Goal: Task Accomplishment & Management: Use online tool/utility

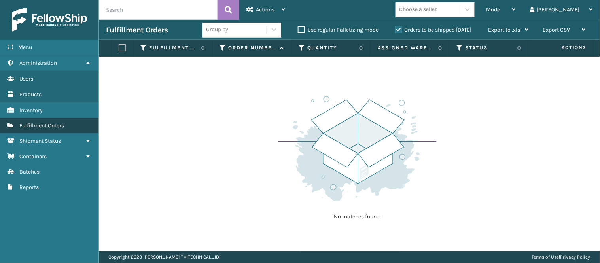
click at [44, 122] on span "Fulfillment Orders" at bounding box center [41, 125] width 45 height 7
click at [501, 10] on span "Mode" at bounding box center [494, 9] width 14 height 7
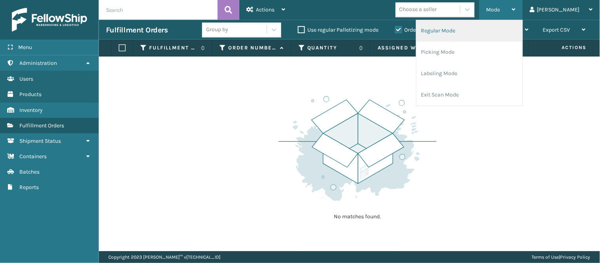
click at [509, 28] on li "Regular Mode" at bounding box center [470, 30] width 106 height 21
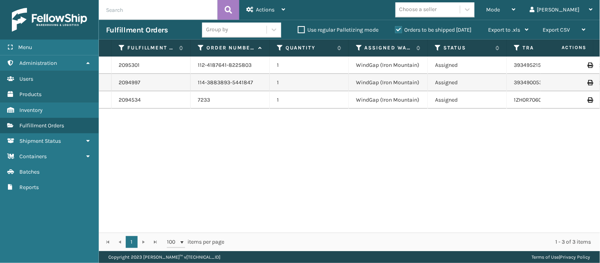
click at [305, 133] on div "2095301 112-4187641-8225803 1 WindGap ([GEOGRAPHIC_DATA]) Assigned 393495215494…" at bounding box center [350, 145] width 502 height 176
click at [501, 6] on span "Mode" at bounding box center [494, 9] width 14 height 7
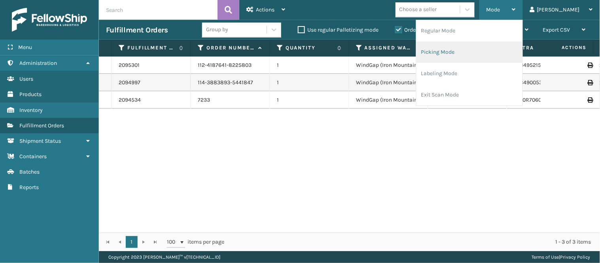
click at [497, 48] on li "Picking Mode" at bounding box center [470, 52] width 106 height 21
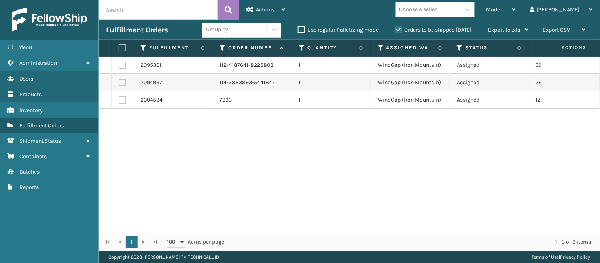
click at [155, 114] on div "2095301 112-4187641-8225803 1 WindGap ([GEOGRAPHIC_DATA]) Assigned 393495215494…" at bounding box center [350, 145] width 502 height 176
click at [121, 81] on label at bounding box center [122, 82] width 7 height 7
click at [119, 81] on input "checkbox" at bounding box center [119, 81] width 0 height 5
checkbox input "true"
click at [123, 67] on label at bounding box center [122, 65] width 7 height 7
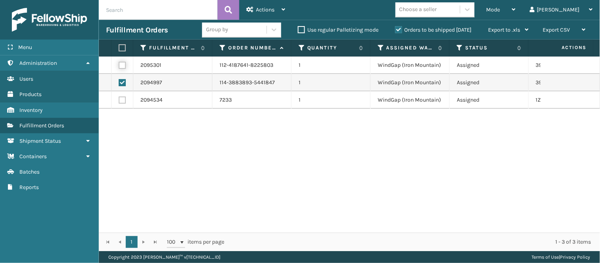
click at [119, 67] on input "checkbox" at bounding box center [119, 64] width 0 height 5
checkbox input "true"
click at [275, 10] on div "Actions" at bounding box center [266, 10] width 39 height 20
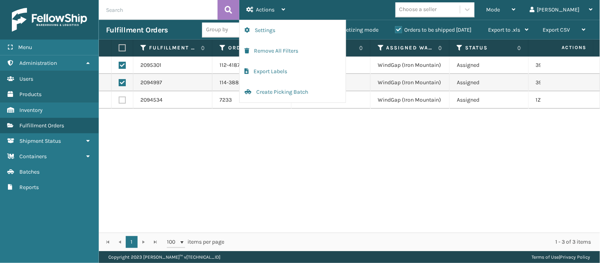
click at [373, 131] on div "2095301 112-4187641-8225803 1 WindGap (Iron Mountain) Assigned 393495215494 Fed…" at bounding box center [350, 145] width 502 height 176
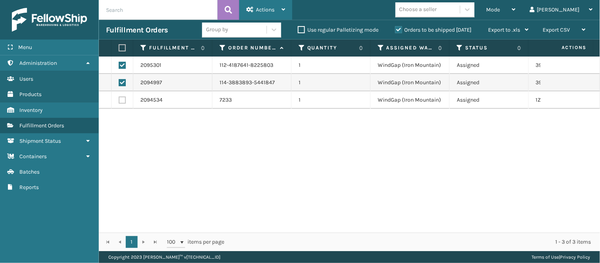
click at [270, 6] on div "Actions" at bounding box center [266, 10] width 39 height 20
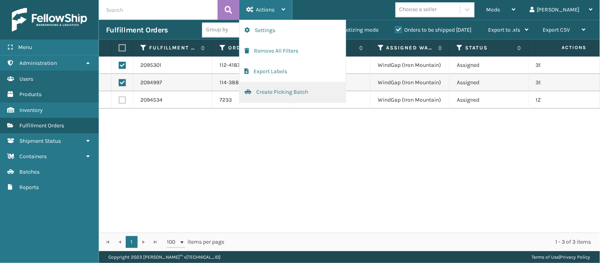
click at [285, 92] on button "Create Picking Batch" at bounding box center [293, 92] width 106 height 21
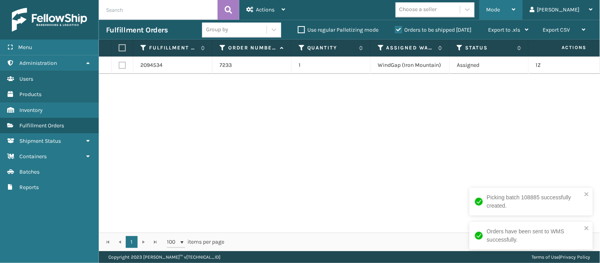
click at [516, 12] on div "Mode" at bounding box center [501, 10] width 29 height 20
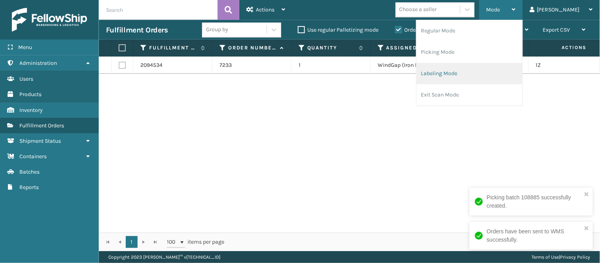
click at [498, 68] on li "Labeling Mode" at bounding box center [470, 73] width 106 height 21
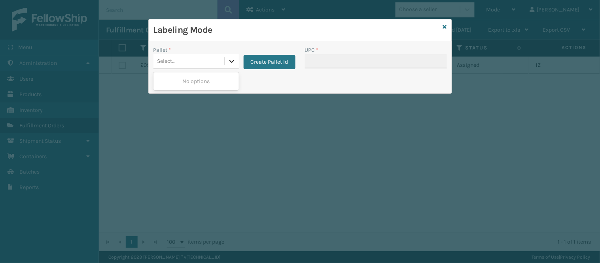
click at [228, 59] on icon at bounding box center [232, 61] width 8 height 8
click at [228, 61] on icon at bounding box center [232, 61] width 8 height 8
click at [227, 59] on div at bounding box center [232, 61] width 14 height 14
click at [232, 61] on icon at bounding box center [232, 61] width 8 height 8
drag, startPoint x: 278, startPoint y: 64, endPoint x: 283, endPoint y: 89, distance: 25.4
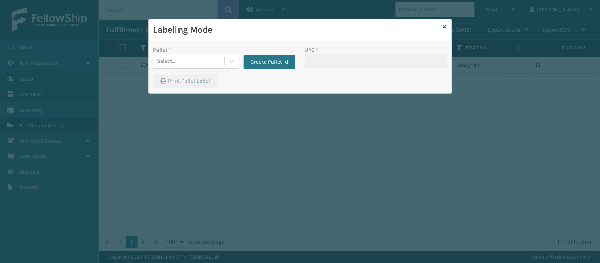
click at [283, 89] on div "Pallet * Select... Create Pallet Id UPC * Print Pallet Label" at bounding box center [300, 67] width 303 height 52
click at [232, 58] on icon at bounding box center [232, 61] width 8 height 8
click at [234, 60] on icon at bounding box center [232, 61] width 8 height 8
click at [252, 61] on button "Create Pallet Id" at bounding box center [270, 62] width 52 height 14
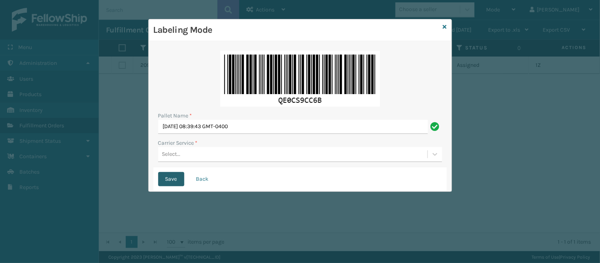
click at [171, 176] on button "Save" at bounding box center [171, 179] width 26 height 14
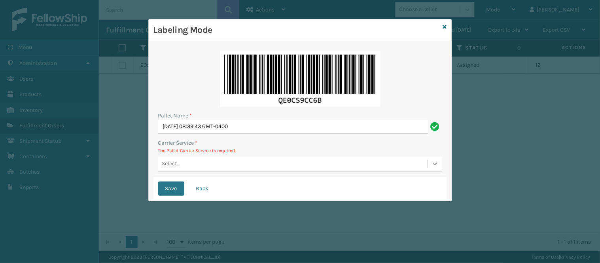
click at [435, 163] on icon at bounding box center [435, 164] width 8 height 8
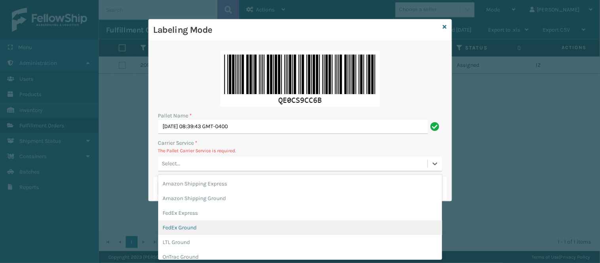
click at [260, 223] on div "FedEx Ground" at bounding box center [300, 227] width 284 height 15
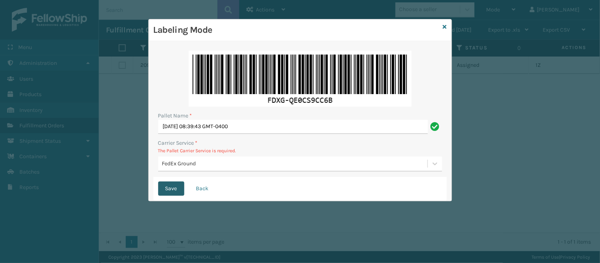
click at [169, 190] on button "Save" at bounding box center [171, 189] width 26 height 14
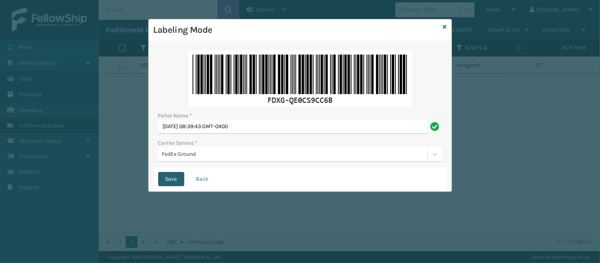
click at [168, 180] on button "Save" at bounding box center [171, 179] width 26 height 14
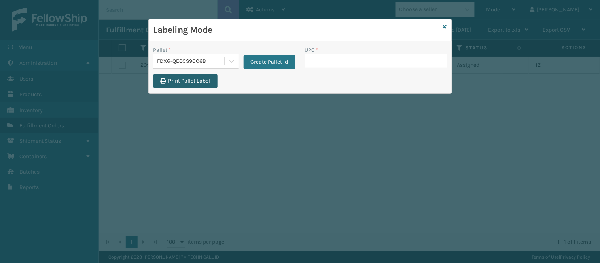
click at [182, 80] on button "Print Pallet Label" at bounding box center [186, 81] width 64 height 14
click at [445, 25] on icon at bounding box center [445, 27] width 4 height 6
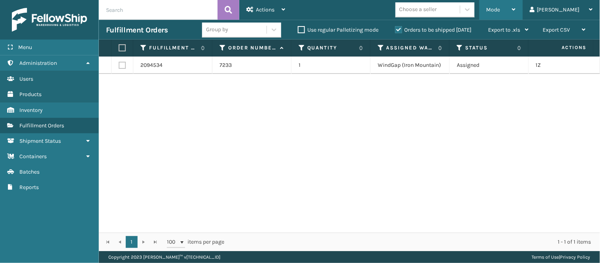
click at [516, 2] on div "Mode" at bounding box center [501, 10] width 29 height 20
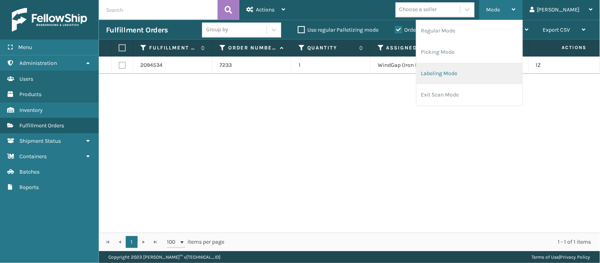
click at [482, 74] on li "Labeling Mode" at bounding box center [470, 73] width 106 height 21
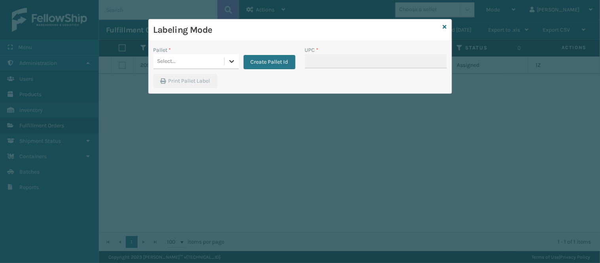
click at [228, 60] on icon at bounding box center [232, 61] width 8 height 8
click at [201, 79] on div "FDXG-QE0CS9CC6B" at bounding box center [197, 83] width 86 height 18
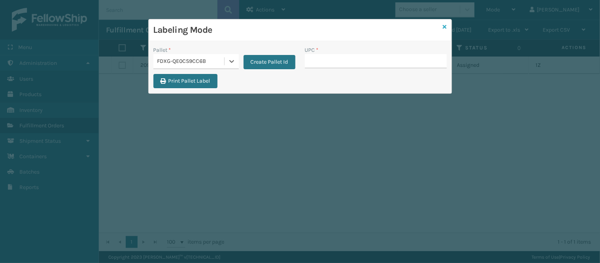
click at [444, 26] on icon at bounding box center [445, 27] width 4 height 6
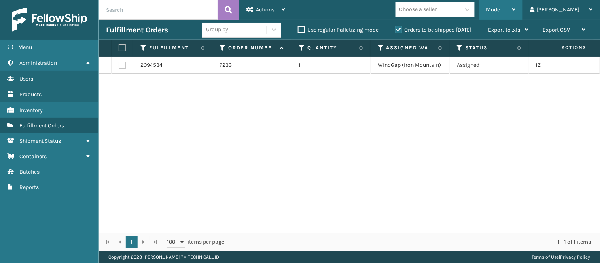
click at [501, 7] on span "Mode" at bounding box center [494, 9] width 14 height 7
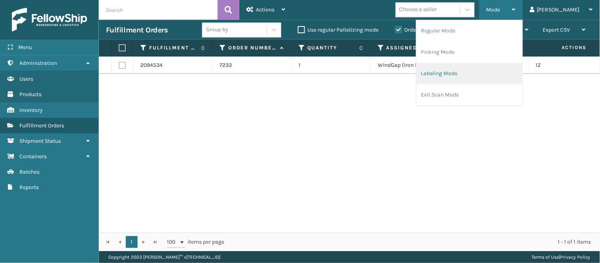
click at [489, 70] on li "Labeling Mode" at bounding box center [470, 73] width 106 height 21
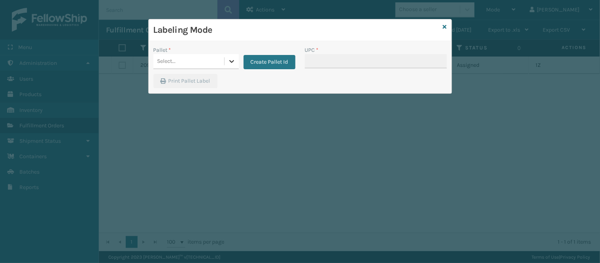
click at [230, 61] on icon at bounding box center [232, 61] width 5 height 3
click at [203, 82] on div "FDXG-QE0CS9CC6B" at bounding box center [197, 83] width 86 height 18
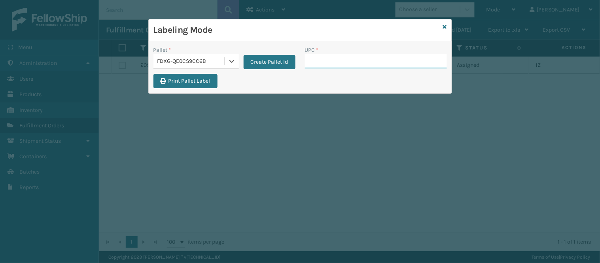
click at [314, 61] on input "UPC *" at bounding box center [376, 61] width 142 height 14
click at [448, 25] on div "Labeling Mode" at bounding box center [300, 30] width 303 height 22
click at [446, 25] on icon at bounding box center [445, 27] width 4 height 6
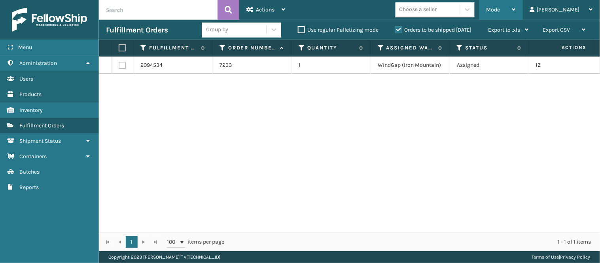
click at [516, 9] on div "Mode" at bounding box center [501, 10] width 29 height 20
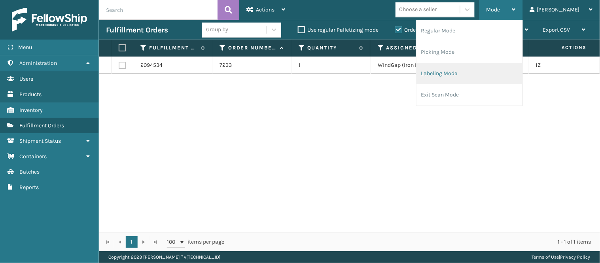
click at [473, 70] on li "Labeling Mode" at bounding box center [470, 73] width 106 height 21
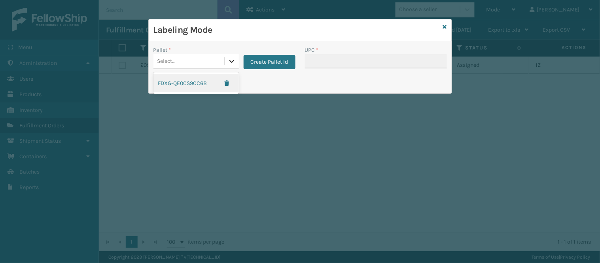
click at [233, 63] on icon at bounding box center [232, 61] width 8 height 8
click at [204, 85] on div "FDXG-QE0CS9CC6B" at bounding box center [197, 83] width 86 height 18
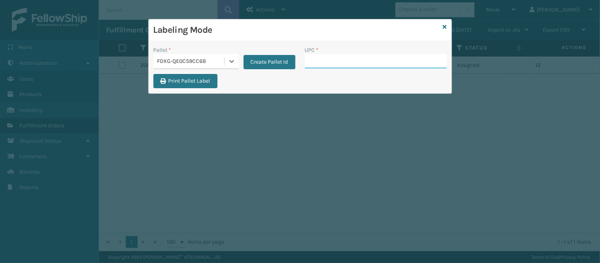
click at [363, 64] on input "UPC *" at bounding box center [376, 61] width 142 height 14
type input "MIL-ART-S-GY"
click at [445, 25] on icon at bounding box center [445, 27] width 4 height 6
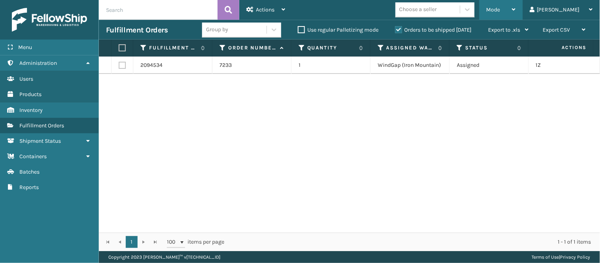
click at [501, 11] on span "Mode" at bounding box center [494, 9] width 14 height 7
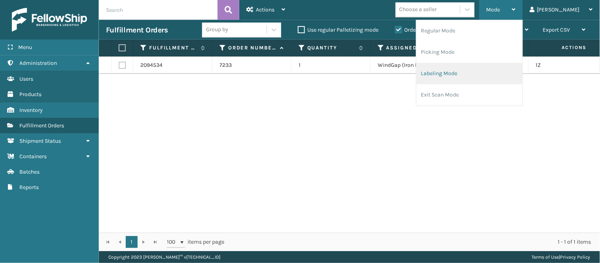
click at [486, 77] on li "Labeling Mode" at bounding box center [470, 73] width 106 height 21
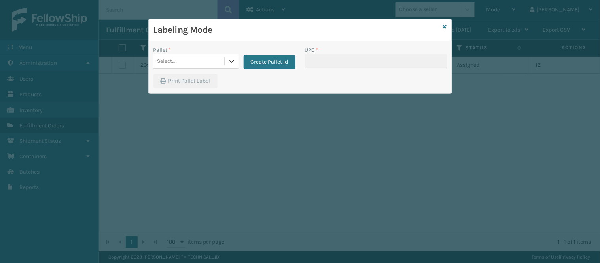
click at [230, 61] on icon at bounding box center [232, 61] width 8 height 8
click at [177, 82] on div "FDXG-QE0CS9CC6B" at bounding box center [197, 83] width 86 height 18
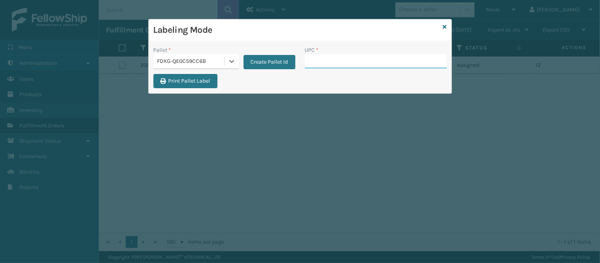
click at [321, 62] on input "UPC *" at bounding box center [376, 61] width 142 height 14
click at [193, 61] on div "FDXG-QE0CS9CC6B" at bounding box center [192, 61] width 68 height 8
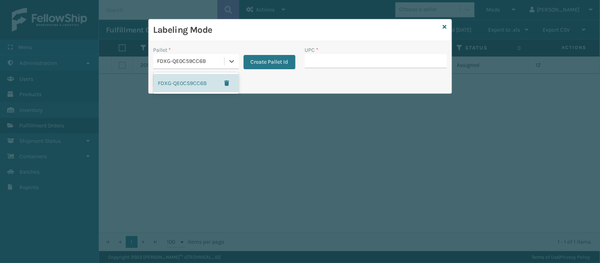
click at [193, 61] on div "FDXG-QE0CS9CC6B" at bounding box center [192, 61] width 68 height 8
click at [190, 78] on div "FDXG-QE0CS9CC6B" at bounding box center [197, 83] width 86 height 18
click at [304, 85] on div "Print Pallet Label" at bounding box center [300, 83] width 303 height 19
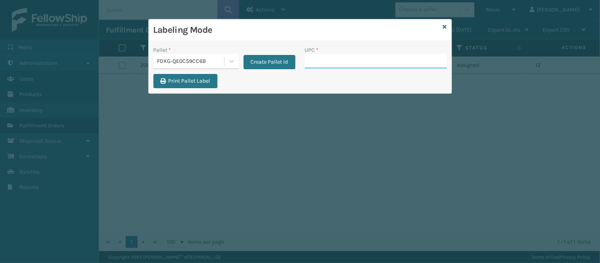
click at [322, 61] on input "UPC *" at bounding box center [376, 61] width 142 height 14
click at [444, 25] on icon at bounding box center [445, 27] width 4 height 6
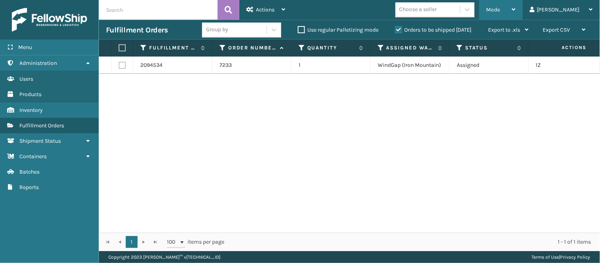
click at [516, 10] on div "Mode" at bounding box center [501, 10] width 29 height 20
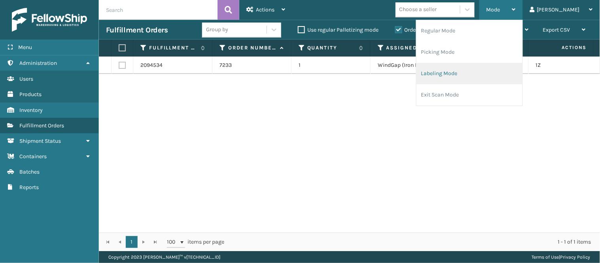
click at [496, 69] on li "Labeling Mode" at bounding box center [470, 73] width 106 height 21
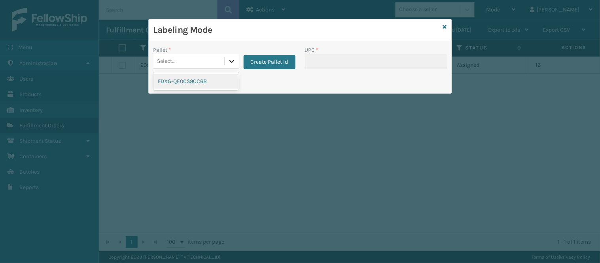
click at [234, 63] on icon at bounding box center [232, 61] width 8 height 8
click at [236, 144] on div "Labeling Mode Pallet * option FDXG-QE0CS9CC6B focused, 1 of 1. 1 result availab…" at bounding box center [300, 131] width 600 height 263
click at [254, 81] on div "Print Pallet Label" at bounding box center [300, 83] width 303 height 19
click at [262, 63] on button "Create Pallet Id" at bounding box center [270, 62] width 52 height 14
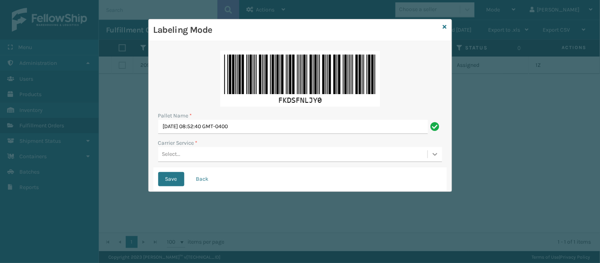
click at [435, 154] on icon at bounding box center [435, 154] width 8 height 8
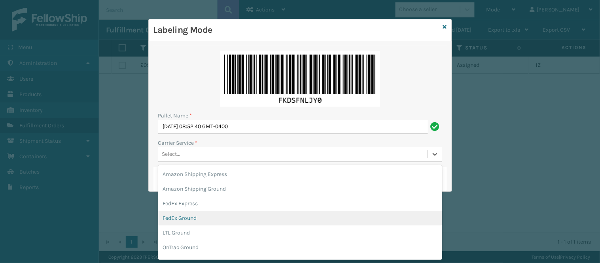
click at [299, 215] on div "FedEx Ground" at bounding box center [300, 218] width 284 height 15
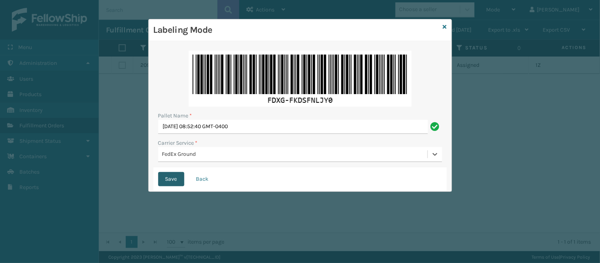
click at [168, 177] on button "Save" at bounding box center [171, 179] width 26 height 14
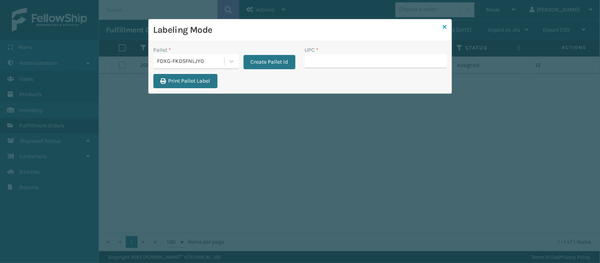
click at [445, 25] on icon at bounding box center [445, 27] width 4 height 6
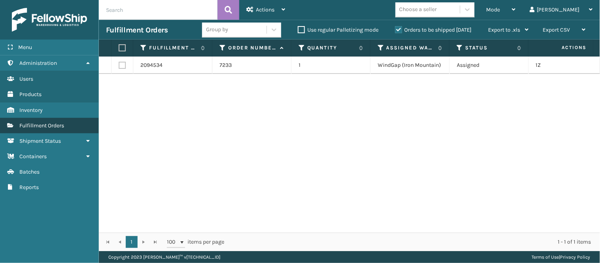
click at [76, 124] on link "Fulfillment Orders" at bounding box center [49, 125] width 99 height 15
click at [501, 9] on span "Mode" at bounding box center [494, 9] width 14 height 7
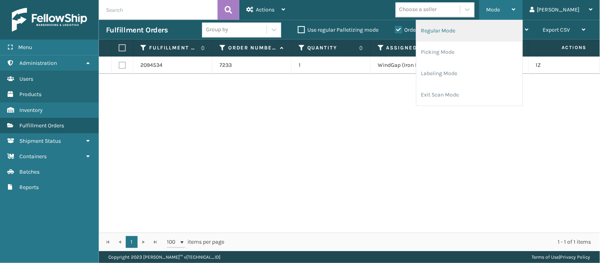
click at [500, 26] on li "Regular Mode" at bounding box center [470, 30] width 106 height 21
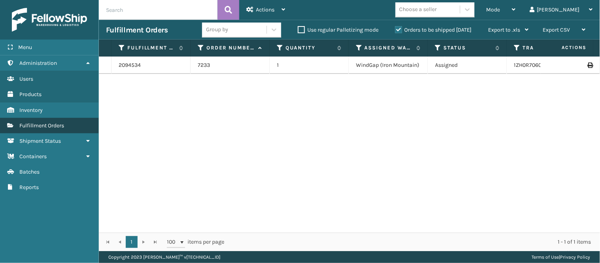
click at [42, 122] on span "Fulfillment Orders" at bounding box center [41, 125] width 45 height 7
click at [273, 29] on icon at bounding box center [274, 30] width 8 height 8
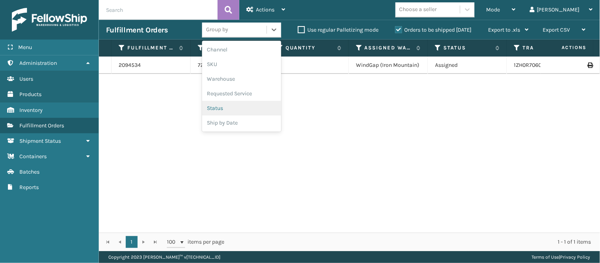
click at [234, 103] on div "Status" at bounding box center [241, 108] width 79 height 15
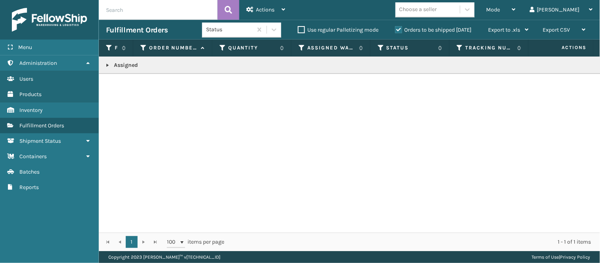
click at [108, 65] on link at bounding box center [108, 65] width 6 height 6
click at [379, 48] on icon at bounding box center [381, 47] width 6 height 7
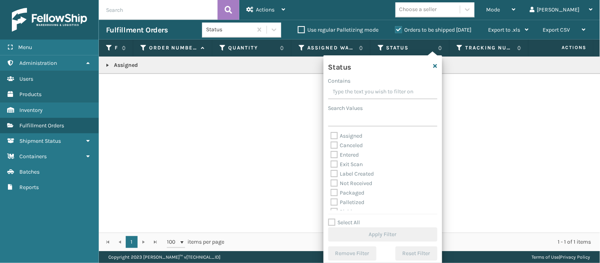
click at [332, 156] on label "Entered" at bounding box center [345, 155] width 29 height 7
click at [331, 156] on input "Entered" at bounding box center [331, 152] width 0 height 5
checkbox input "true"
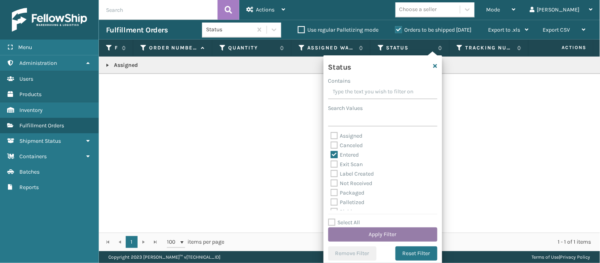
click at [370, 234] on button "Apply Filter" at bounding box center [383, 235] width 109 height 14
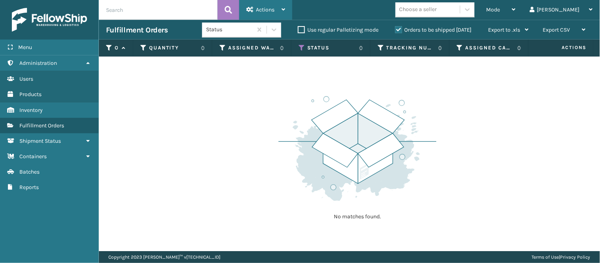
click at [283, 2] on div "Actions" at bounding box center [266, 10] width 39 height 20
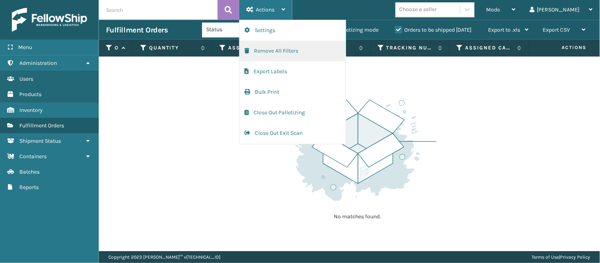
click at [260, 50] on button "Remove All Filters" at bounding box center [293, 51] width 106 height 21
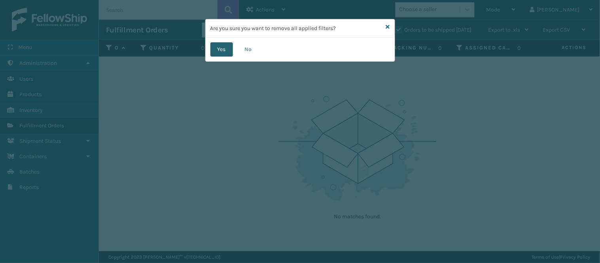
click at [220, 44] on button "Yes" at bounding box center [222, 49] width 23 height 14
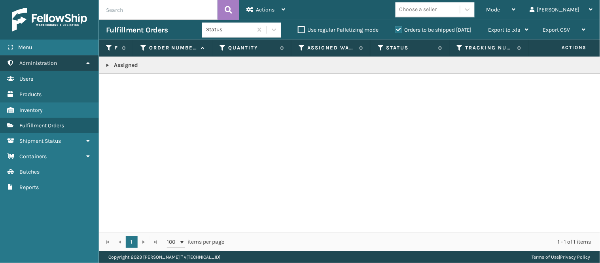
click at [36, 61] on span "Administration" at bounding box center [38, 63] width 38 height 7
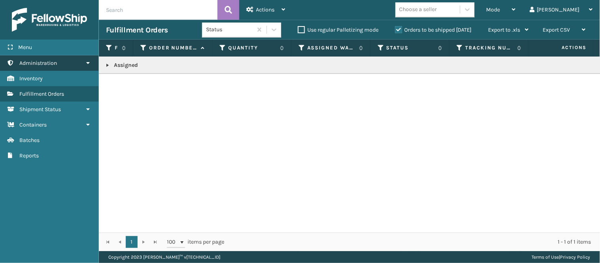
click at [36, 61] on span "Administration" at bounding box center [38, 63] width 38 height 7
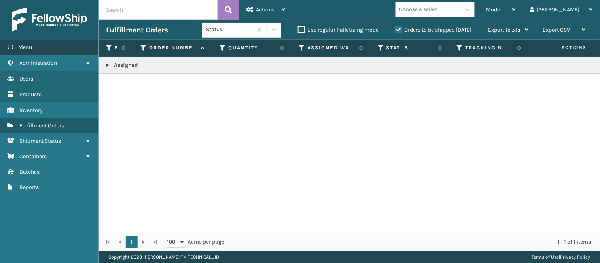
click at [31, 46] on span "Menu" at bounding box center [25, 47] width 14 height 7
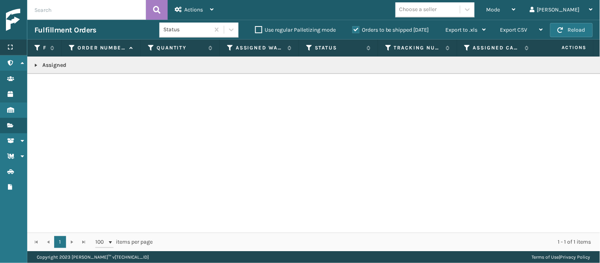
click at [12, 44] on icon at bounding box center [10, 47] width 6 height 6
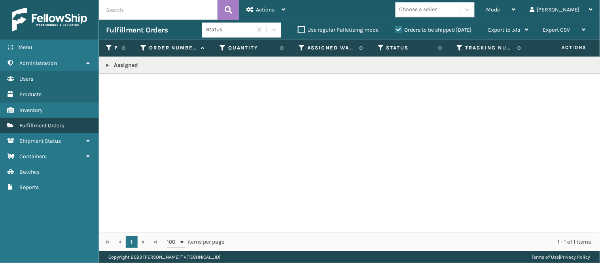
click at [57, 122] on span "Fulfillment Orders" at bounding box center [41, 125] width 45 height 7
click at [501, 9] on span "Mode" at bounding box center [494, 9] width 14 height 7
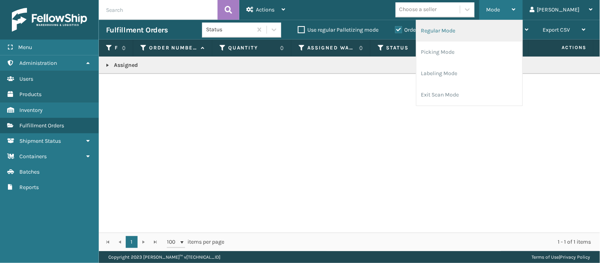
click at [494, 26] on li "Regular Mode" at bounding box center [470, 30] width 106 height 21
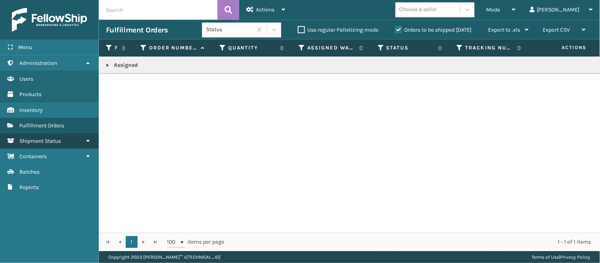
click at [57, 133] on link "Shipment Status" at bounding box center [49, 140] width 99 height 15
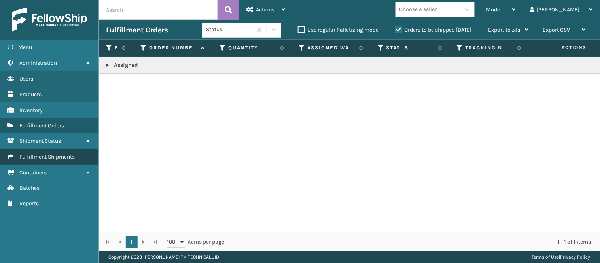
click at [58, 154] on span "Fulfillment Shipments" at bounding box center [46, 157] width 55 height 7
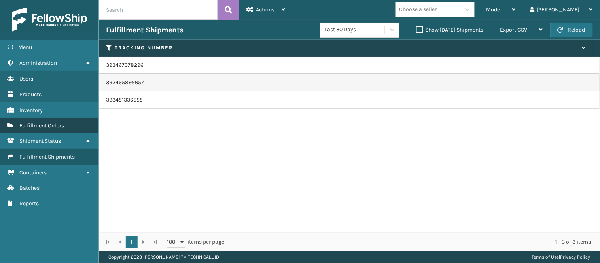
click at [48, 122] on span "Fulfillment Orders" at bounding box center [41, 125] width 45 height 7
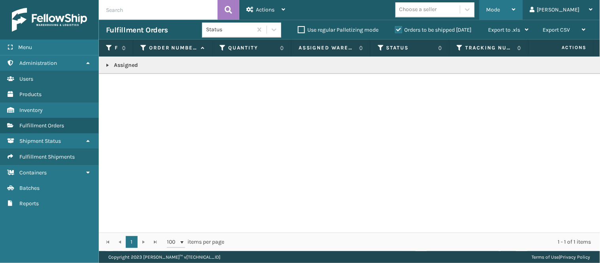
click at [516, 1] on div "Mode" at bounding box center [501, 10] width 29 height 20
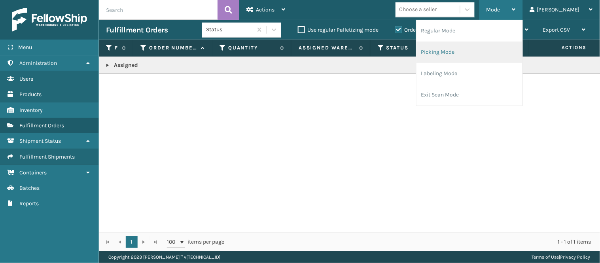
click at [491, 52] on li "Picking Mode" at bounding box center [470, 52] width 106 height 21
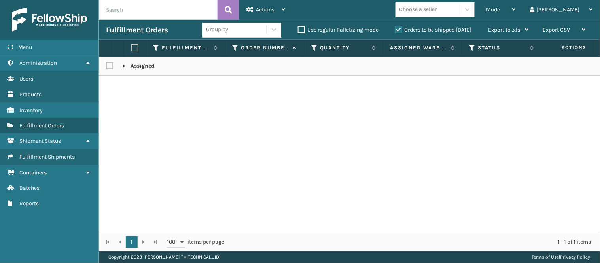
click at [126, 65] on link at bounding box center [124, 66] width 6 height 6
click at [55, 118] on link "Fulfillment Orders" at bounding box center [49, 125] width 99 height 15
click at [501, 10] on span "Mode" at bounding box center [494, 9] width 14 height 7
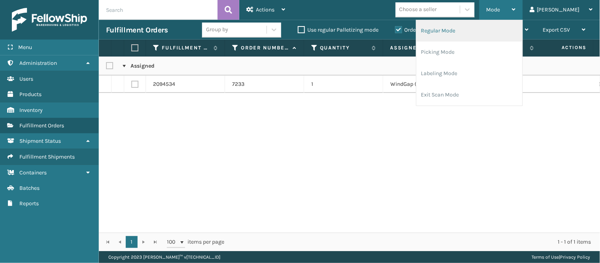
click at [470, 40] on li "Regular Mode" at bounding box center [470, 30] width 106 height 21
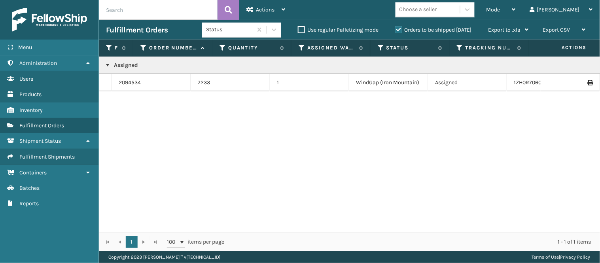
click at [322, 130] on div "Assigned 2094534 7233 1 WindGap (Iron Mountain) Assigned 1ZH0R7060339064834 UPS…" at bounding box center [350, 145] width 502 height 176
click at [501, 9] on span "Mode" at bounding box center [494, 9] width 14 height 7
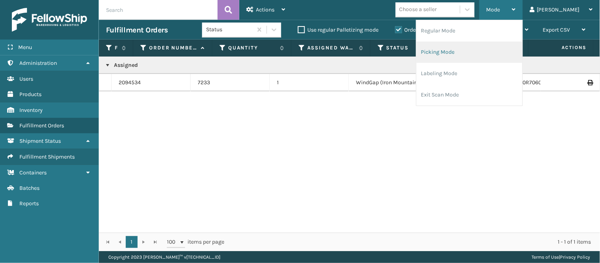
click at [476, 48] on li "Picking Mode" at bounding box center [470, 52] width 106 height 21
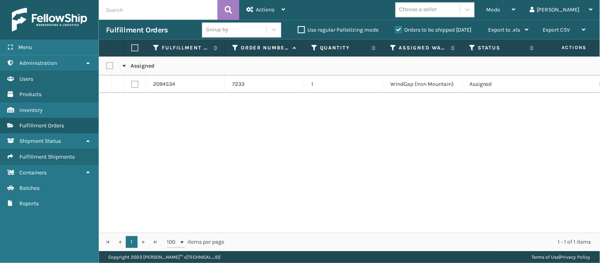
click at [135, 82] on label at bounding box center [134, 84] width 7 height 7
click at [132, 82] on input "checkbox" at bounding box center [131, 83] width 0 height 5
click at [272, 11] on span "Actions" at bounding box center [265, 9] width 19 height 7
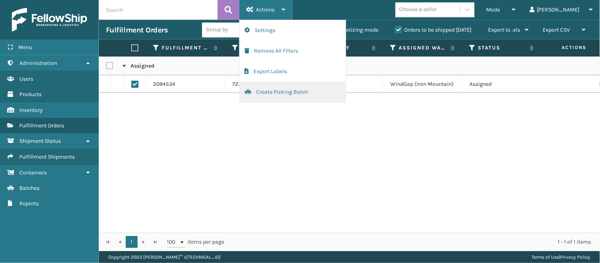
click at [279, 89] on button "Create Picking Batch" at bounding box center [293, 92] width 106 height 21
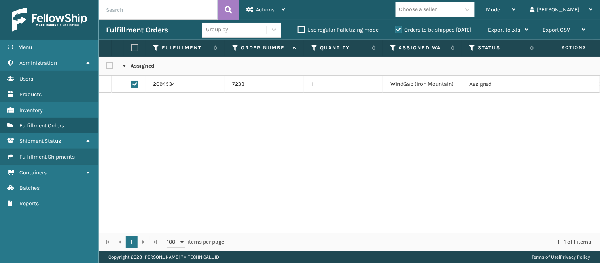
click at [258, 80] on td "7233" at bounding box center [264, 84] width 79 height 17
click at [243, 108] on div "Assigned 2094534 7233 1 WindGap (Iron Mountain) Assigned 1ZH0R7060339064834 UPS…" at bounding box center [350, 145] width 502 height 176
click at [135, 82] on label at bounding box center [134, 84] width 7 height 7
click at [132, 82] on input "checkbox" at bounding box center [131, 83] width 0 height 5
click at [135, 82] on label at bounding box center [134, 84] width 7 height 7
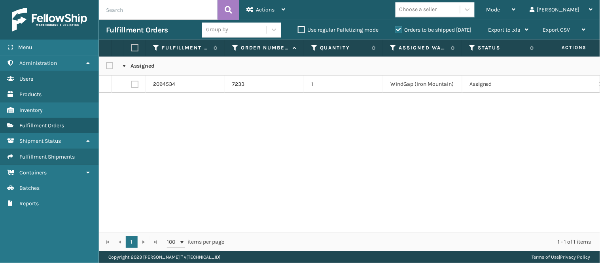
click at [132, 82] on input "checkbox" at bounding box center [131, 83] width 0 height 5
checkbox input "true"
click at [275, 2] on div "Actions" at bounding box center [266, 10] width 39 height 20
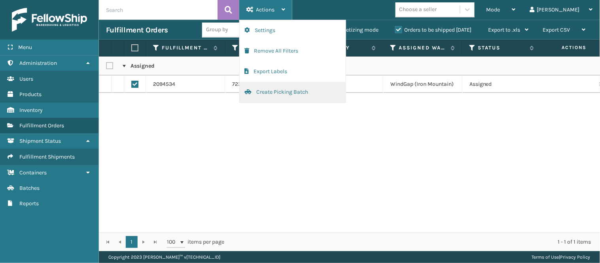
click at [267, 88] on button "Create Picking Batch" at bounding box center [293, 92] width 106 height 21
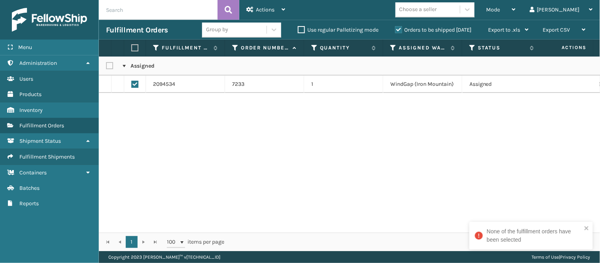
click at [257, 123] on div "Assigned 2094534 7233 1 WindGap (Iron Mountain) Assigned 1ZH0R7060339064834 UPS…" at bounding box center [350, 145] width 502 height 176
click at [74, 124] on link "Fulfillment Orders" at bounding box center [49, 125] width 99 height 15
click at [184, 111] on div "Assigned 2094534 7233 1 WindGap (Iron Mountain) Assigned 1ZH0R7060339064834 UPS…" at bounding box center [350, 145] width 502 height 176
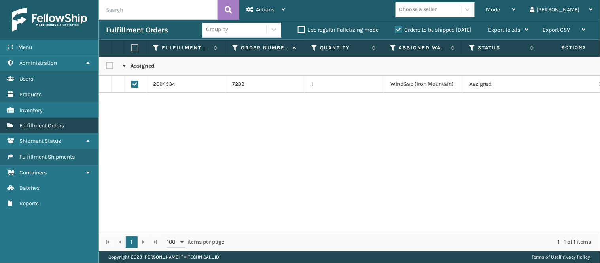
click at [53, 126] on span "Fulfillment Orders" at bounding box center [41, 125] width 45 height 7
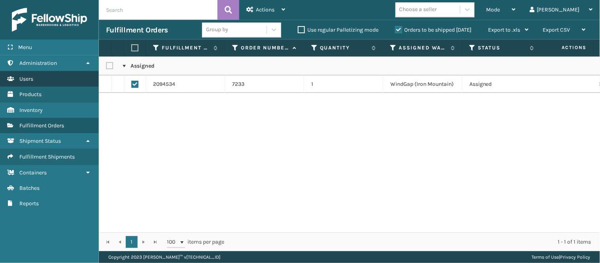
click at [38, 83] on link "Users" at bounding box center [49, 78] width 99 height 15
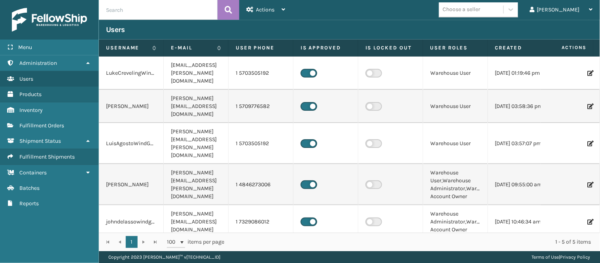
click at [40, 122] on span "Fulfillment Orders" at bounding box center [41, 125] width 45 height 7
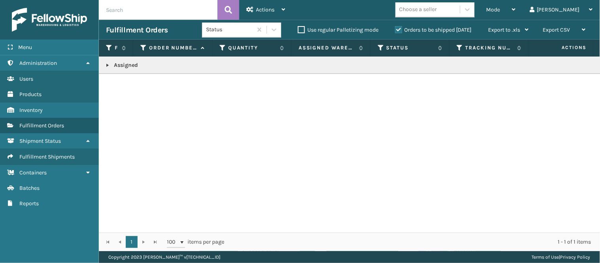
click at [420, 66] on p "Assigned" at bounding box center [491, 65] width 770 height 8
click at [106, 66] on link at bounding box center [108, 65] width 6 height 6
click at [200, 105] on div "Assigned 2094534 7233 1 WindGap (Iron Mountain) Assigned 1ZH0R7060339064834 UPS…" at bounding box center [350, 145] width 502 height 176
click at [135, 81] on link "2094534" at bounding box center [130, 83] width 22 height 8
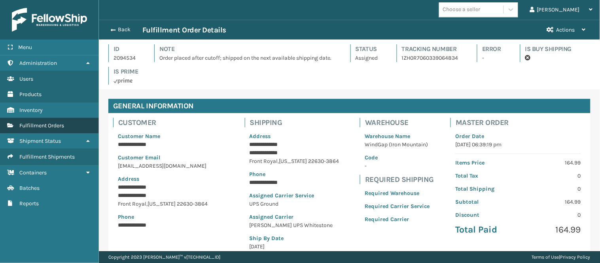
click at [48, 118] on link "Fulfillment Orders" at bounding box center [49, 125] width 99 height 15
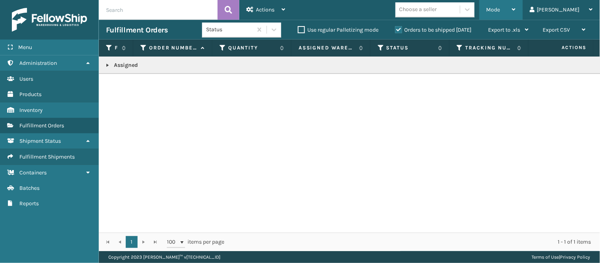
click at [501, 10] on span "Mode" at bounding box center [494, 9] width 14 height 7
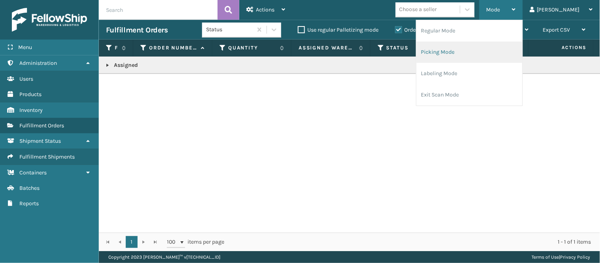
click at [480, 50] on li "Picking Mode" at bounding box center [470, 52] width 106 height 21
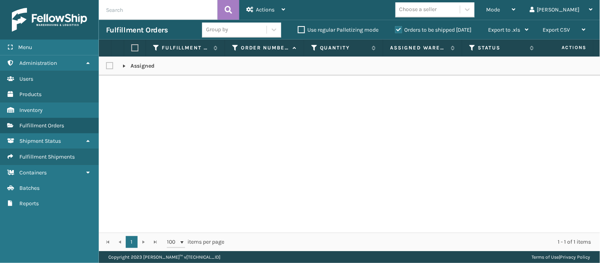
click at [123, 66] on link at bounding box center [124, 66] width 6 height 6
click at [137, 82] on label at bounding box center [134, 84] width 7 height 7
click at [132, 82] on input "checkbox" at bounding box center [131, 83] width 0 height 5
checkbox input "true"
click at [281, 9] on div "Actions" at bounding box center [266, 10] width 39 height 20
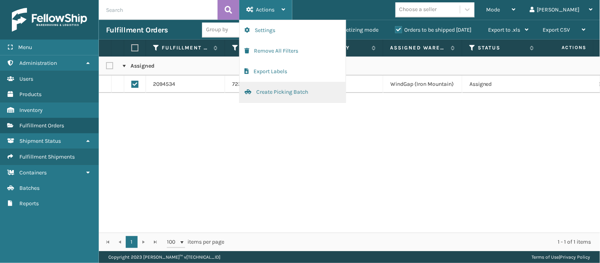
click at [268, 85] on button "Create Picking Batch" at bounding box center [293, 92] width 106 height 21
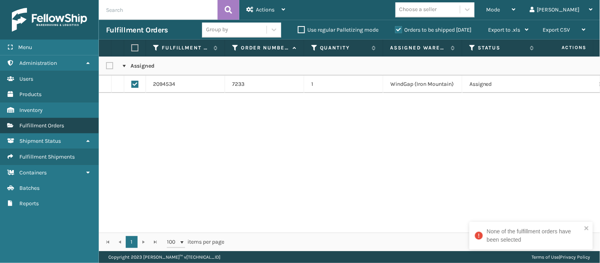
click at [28, 122] on span "Fulfillment Orders" at bounding box center [41, 125] width 45 height 7
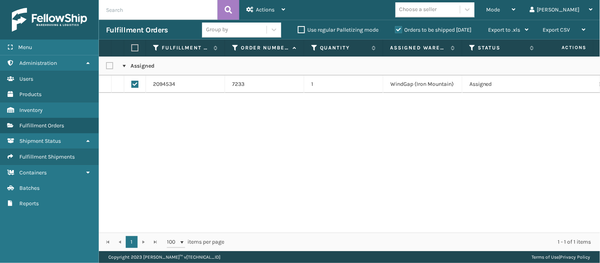
click at [131, 129] on div "Assigned 2094534 7233 1 WindGap (Iron Mountain) Assigned 1ZH0R7060339064834 UPS…" at bounding box center [350, 145] width 502 height 176
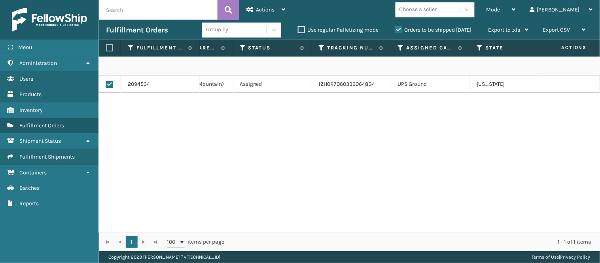
scroll to position [0, 146]
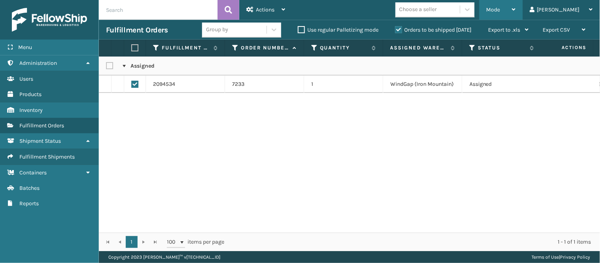
click at [516, 9] on div "Mode" at bounding box center [501, 10] width 29 height 20
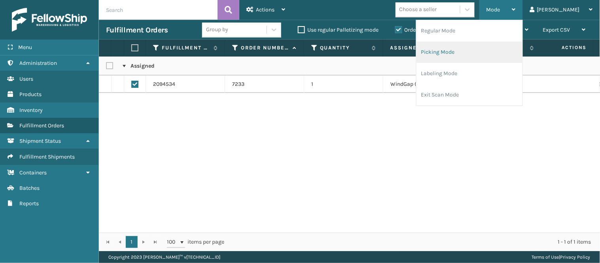
click at [484, 48] on li "Picking Mode" at bounding box center [470, 52] width 106 height 21
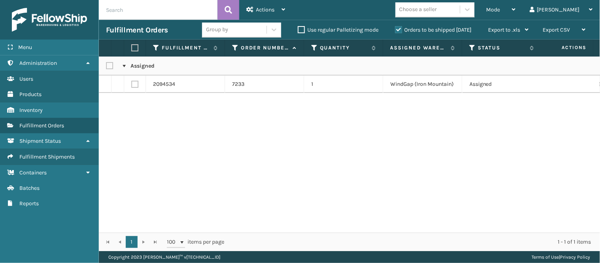
click at [260, 82] on td "7233" at bounding box center [264, 84] width 79 height 17
click at [133, 82] on label at bounding box center [134, 84] width 7 height 7
click at [132, 82] on input "checkbox" at bounding box center [131, 83] width 0 height 5
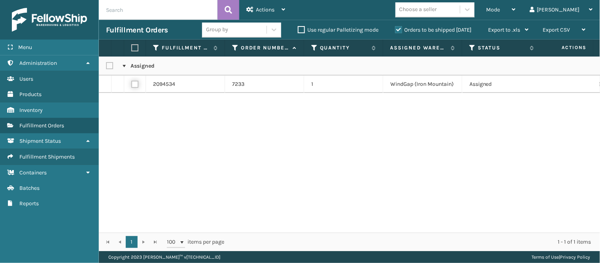
checkbox input "true"
click at [277, 5] on div "Actions" at bounding box center [266, 10] width 39 height 20
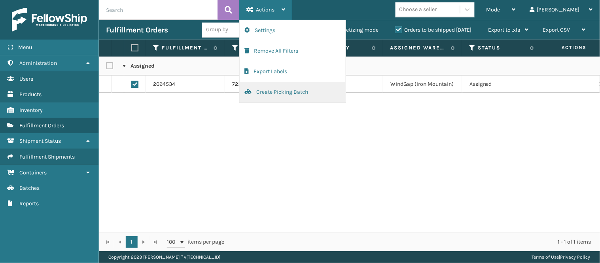
click at [268, 90] on button "Create Picking Batch" at bounding box center [293, 92] width 106 height 21
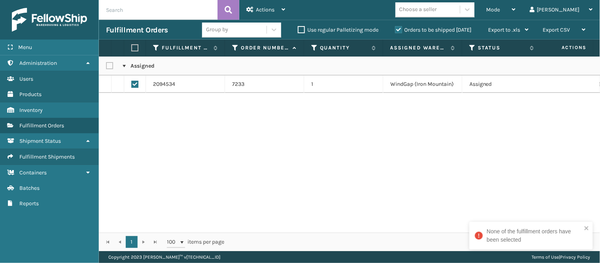
click at [506, 234] on div "None of the fulfillment orders have been selected" at bounding box center [534, 236] width 95 height 17
click at [501, 200] on div "Assigned 2094534 7233 1 WindGap (Iron Mountain) Assigned 1ZH0R7060339064834 UPS…" at bounding box center [350, 145] width 502 height 176
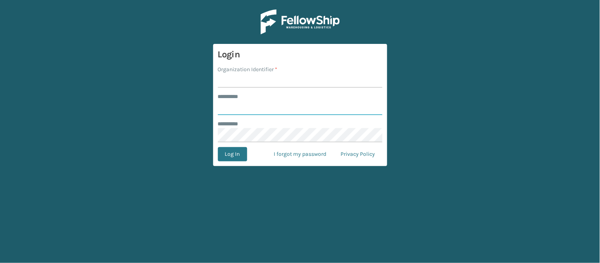
type input "******"
click at [544, 17] on main "Login Organization Identifier * ******** * ****** ******** * Log In I forgot my…" at bounding box center [300, 131] width 600 height 263
click at [302, 82] on input "Organization Identifier *" at bounding box center [300, 81] width 165 height 14
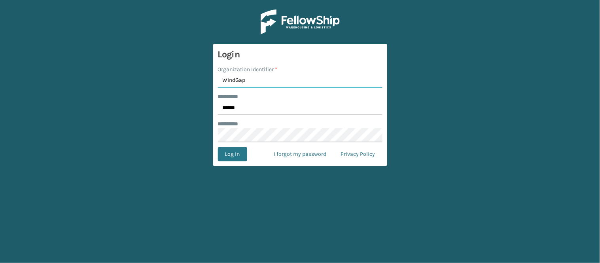
type input "WindGap"
click at [218, 147] on button "Log In" at bounding box center [232, 154] width 29 height 14
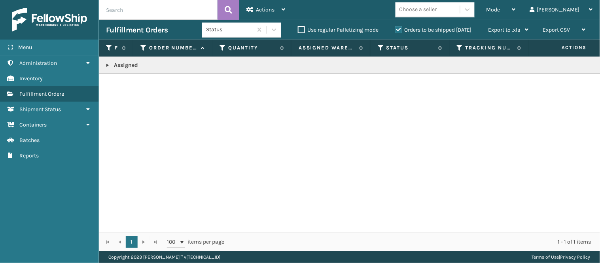
click at [108, 65] on link at bounding box center [108, 65] width 6 height 6
click at [588, 81] on icon at bounding box center [590, 83] width 5 height 6
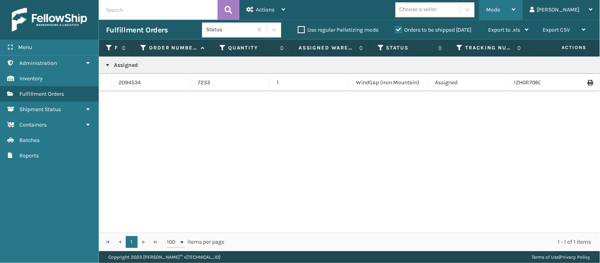
click at [501, 7] on span "Mode" at bounding box center [494, 9] width 14 height 7
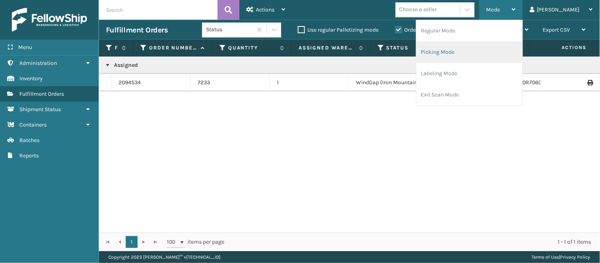
click at [481, 51] on li "Picking Mode" at bounding box center [470, 52] width 106 height 21
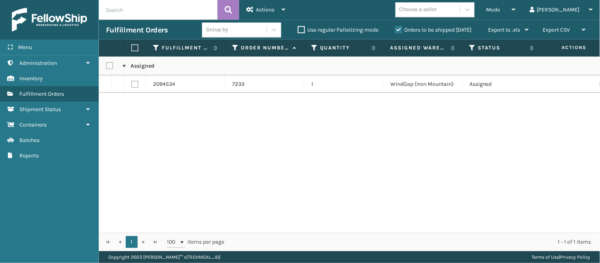
click at [135, 84] on label at bounding box center [134, 84] width 7 height 7
click at [132, 84] on input "checkbox" at bounding box center [131, 83] width 0 height 5
checkbox input "true"
click at [263, 10] on span "Actions" at bounding box center [265, 9] width 19 height 7
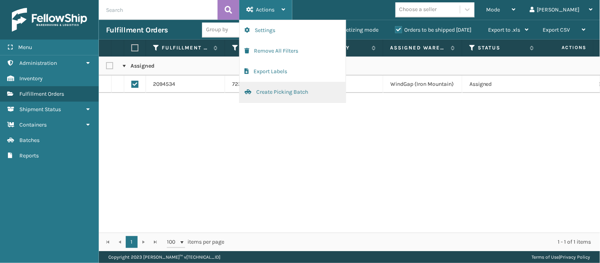
click at [272, 91] on button "Create Picking Batch" at bounding box center [293, 92] width 106 height 21
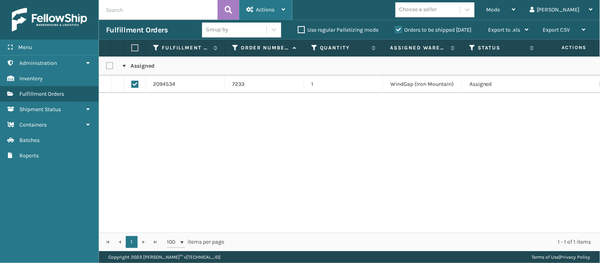
click at [272, 91] on td "7233" at bounding box center [264, 84] width 79 height 17
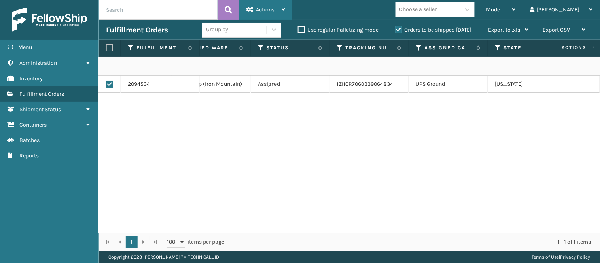
scroll to position [0, 145]
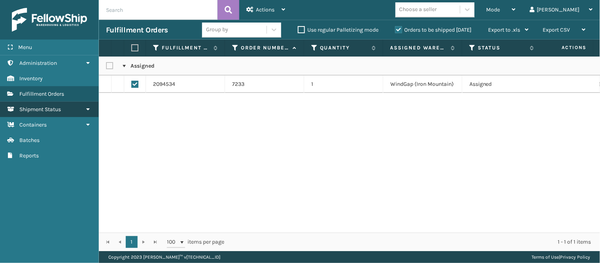
click at [73, 104] on link "Shipment Status" at bounding box center [49, 109] width 99 height 15
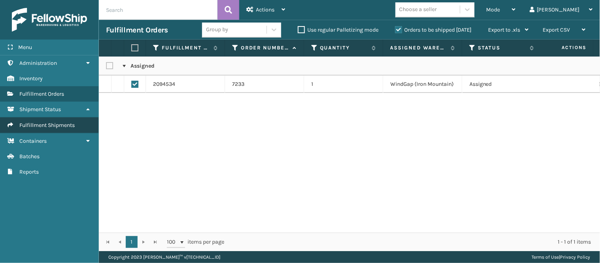
click at [51, 124] on span "Fulfillment Shipments" at bounding box center [46, 125] width 55 height 7
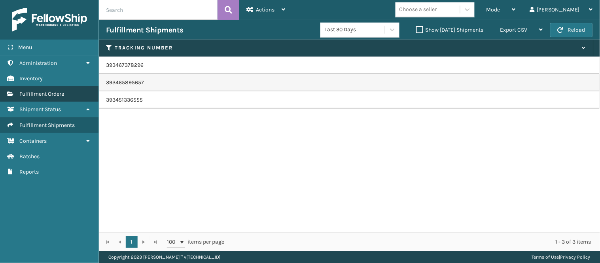
click at [51, 87] on link "Fulfillment Orders" at bounding box center [49, 93] width 99 height 15
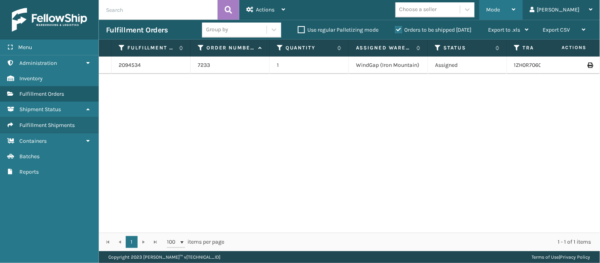
click at [516, 9] on div "Mode" at bounding box center [501, 10] width 29 height 20
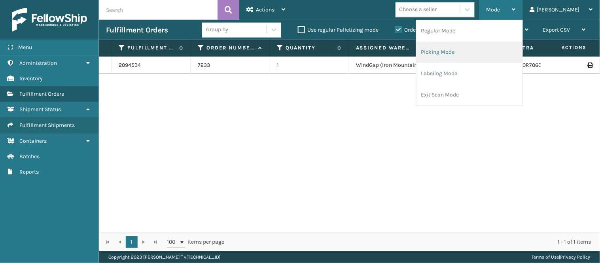
click at [492, 51] on li "Picking Mode" at bounding box center [470, 52] width 106 height 21
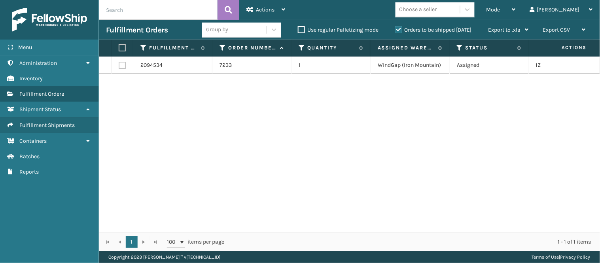
click at [124, 64] on label at bounding box center [122, 65] width 7 height 7
click at [119, 64] on input "checkbox" at bounding box center [119, 64] width 0 height 5
checkbox input "true"
click at [260, 10] on span "Actions" at bounding box center [265, 9] width 19 height 7
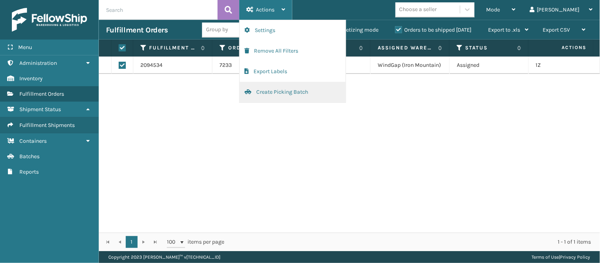
click at [277, 92] on button "Create Picking Batch" at bounding box center [293, 92] width 106 height 21
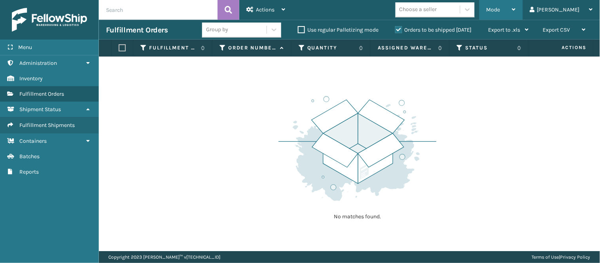
click at [501, 7] on span "Mode" at bounding box center [494, 9] width 14 height 7
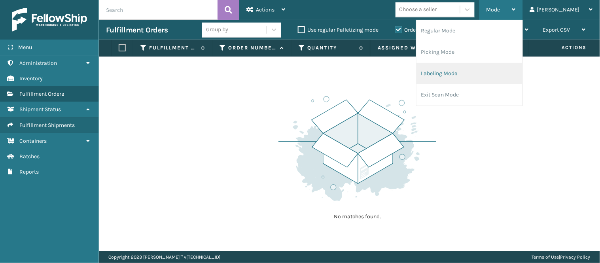
click at [485, 66] on li "Labeling Mode" at bounding box center [470, 73] width 106 height 21
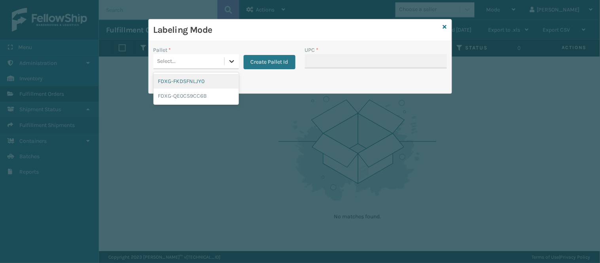
click at [233, 60] on icon at bounding box center [232, 61] width 8 height 8
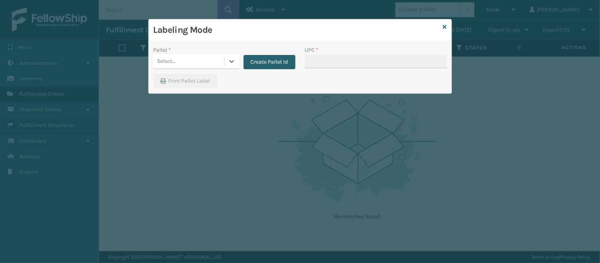
click at [271, 61] on button "Create Pallet Id" at bounding box center [270, 62] width 52 height 14
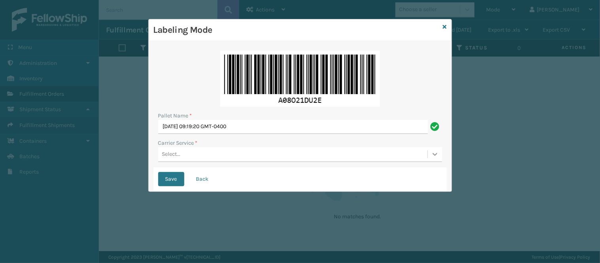
click at [433, 152] on icon at bounding box center [435, 154] width 8 height 8
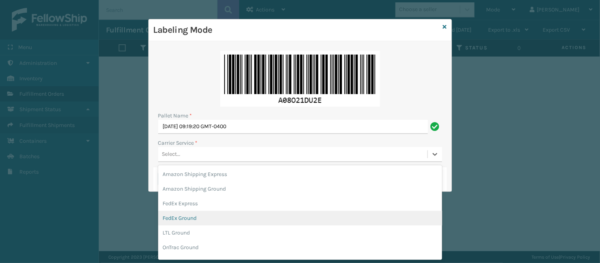
scroll to position [69, 0]
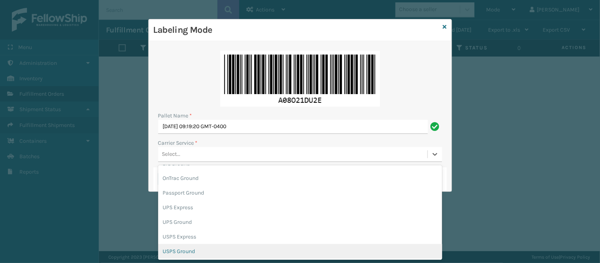
click at [243, 250] on div "USPS Ground" at bounding box center [300, 251] width 284 height 15
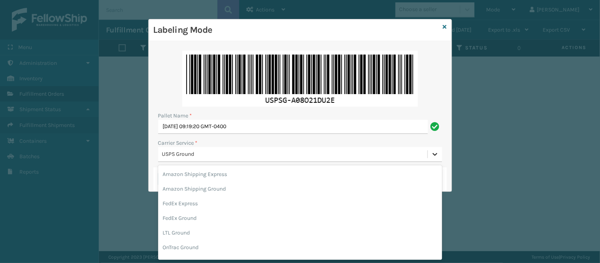
scroll to position [45, 0]
click at [434, 154] on icon at bounding box center [435, 154] width 8 height 8
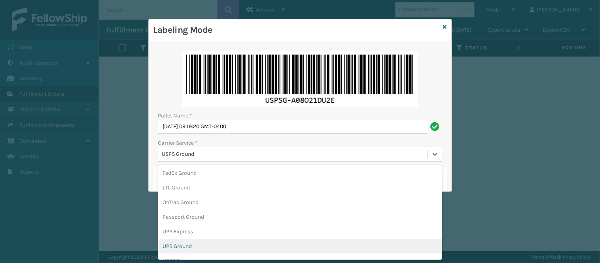
click at [270, 239] on div "UPS Ground" at bounding box center [300, 246] width 284 height 15
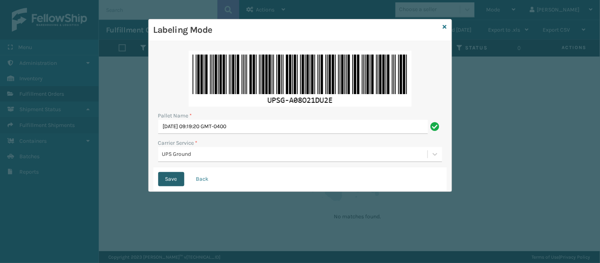
click at [168, 177] on button "Save" at bounding box center [171, 179] width 26 height 14
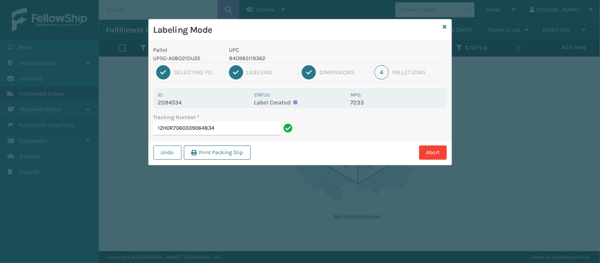
click at [238, 151] on button "Print Packing Slip" at bounding box center [217, 153] width 67 height 14
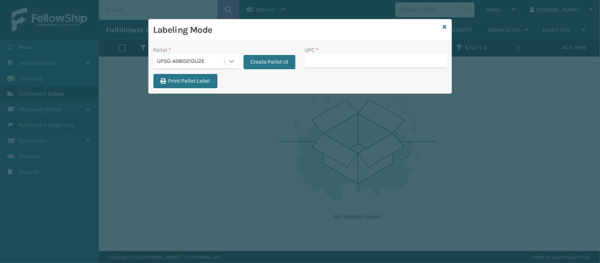
click at [230, 62] on icon at bounding box center [232, 61] width 8 height 8
click at [306, 82] on div "Print Pallet Label" at bounding box center [300, 83] width 303 height 19
click at [445, 27] on icon at bounding box center [445, 27] width 4 height 6
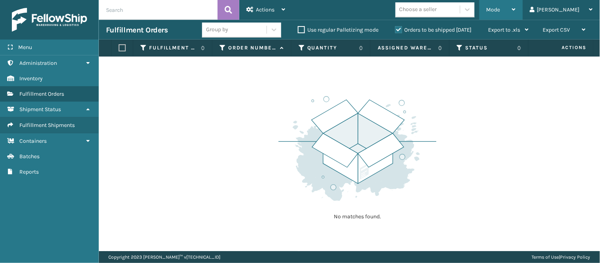
click at [501, 11] on span "Mode" at bounding box center [494, 9] width 14 height 7
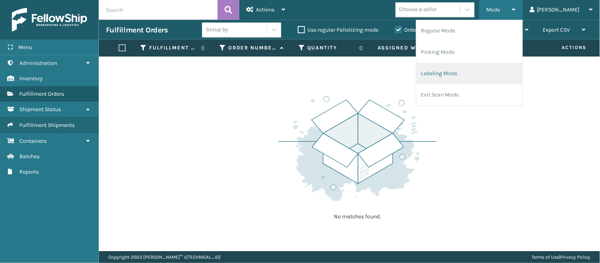
click at [477, 67] on li "Labeling Mode" at bounding box center [470, 73] width 106 height 21
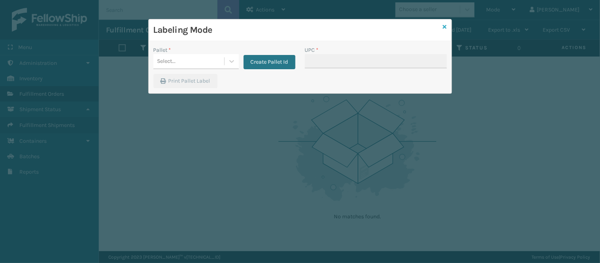
click at [444, 26] on icon at bounding box center [445, 27] width 4 height 6
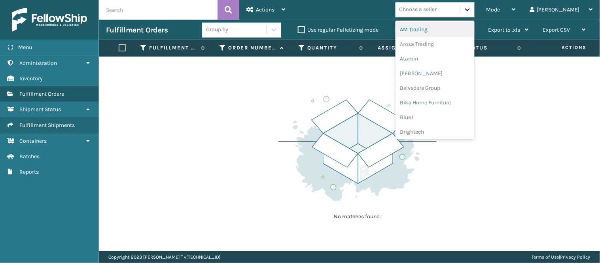
click at [470, 10] on icon at bounding box center [468, 9] width 5 height 3
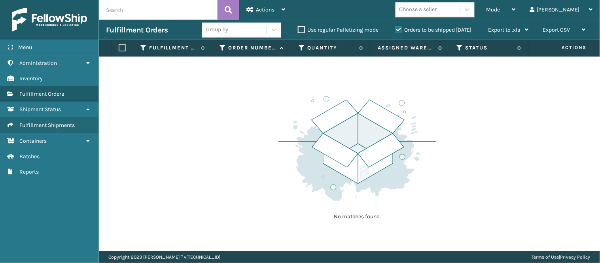
click at [389, 106] on img at bounding box center [358, 149] width 158 height 110
click at [516, 4] on div "Mode" at bounding box center [501, 10] width 29 height 20
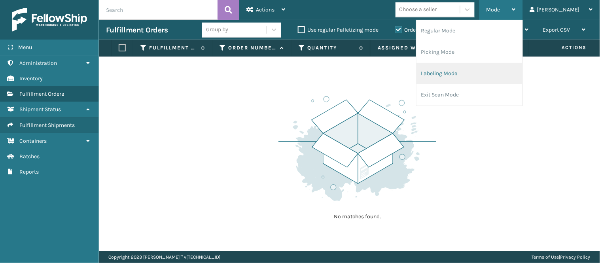
click at [485, 68] on li "Labeling Mode" at bounding box center [470, 73] width 106 height 21
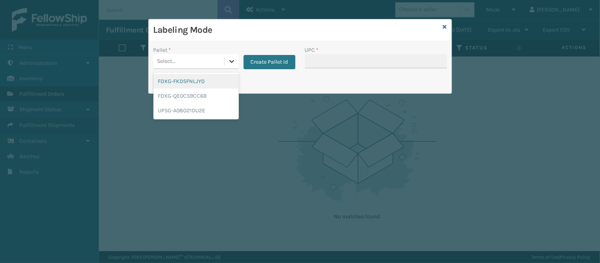
click at [230, 62] on icon at bounding box center [232, 61] width 8 height 8
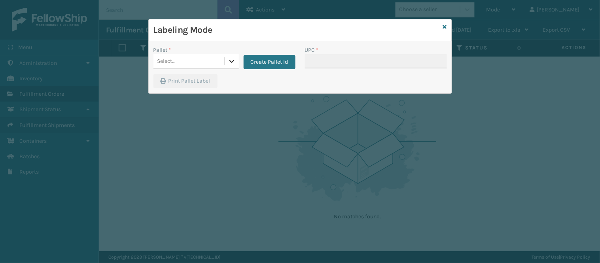
click at [230, 62] on icon at bounding box center [232, 61] width 8 height 8
click at [444, 27] on icon at bounding box center [445, 27] width 4 height 6
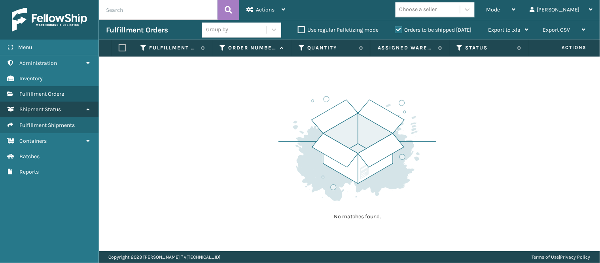
click at [73, 109] on link "Shipment Status" at bounding box center [49, 109] width 99 height 15
